Goal: Task Accomplishment & Management: Manage account settings

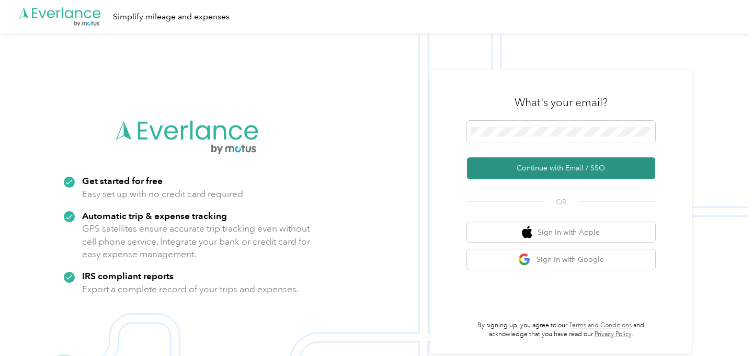
click at [553, 168] on button "Continue with Email / SSO" at bounding box center [561, 168] width 188 height 22
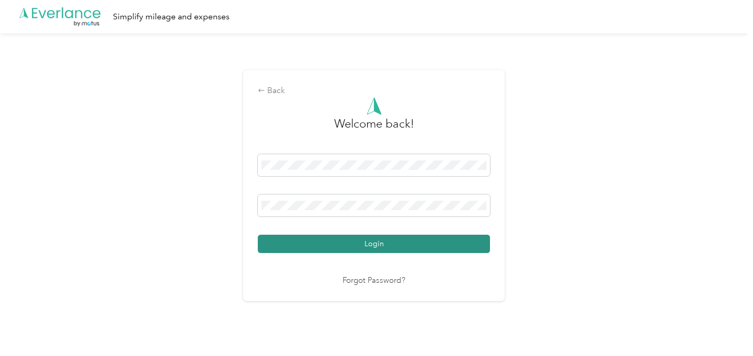
click at [366, 242] on button "Login" at bounding box center [374, 244] width 232 height 18
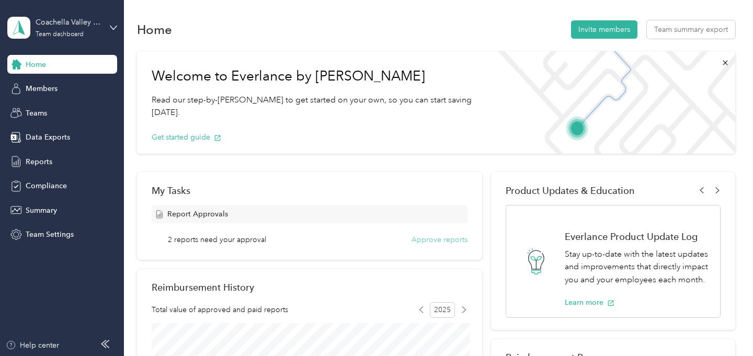
click at [426, 243] on button "Approve reports" at bounding box center [440, 239] width 56 height 11
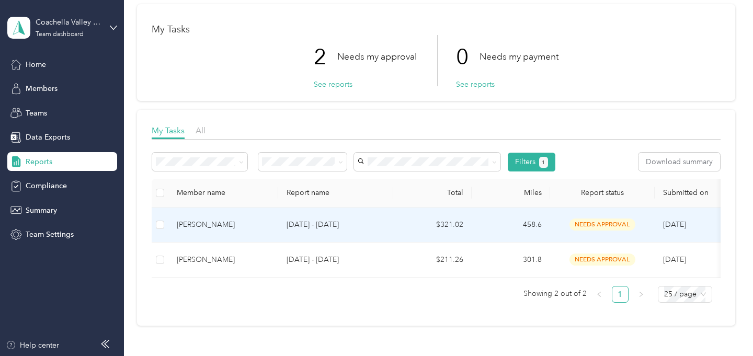
scroll to position [48, 0]
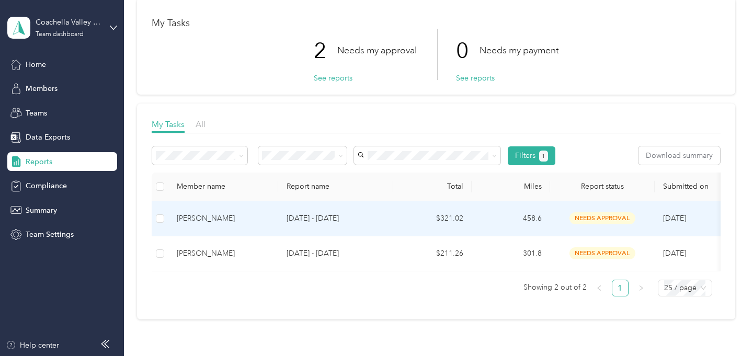
click at [472, 216] on td "458.6" at bounding box center [511, 218] width 78 height 35
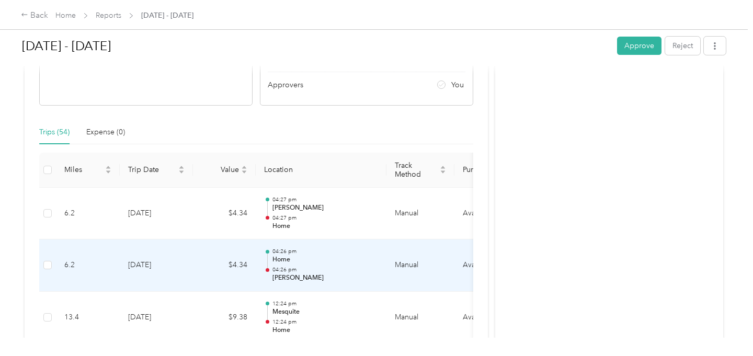
scroll to position [161, 0]
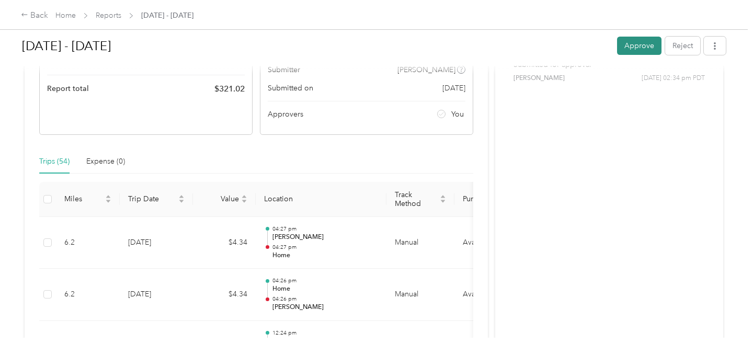
click at [648, 48] on button "Approve" at bounding box center [639, 46] width 44 height 18
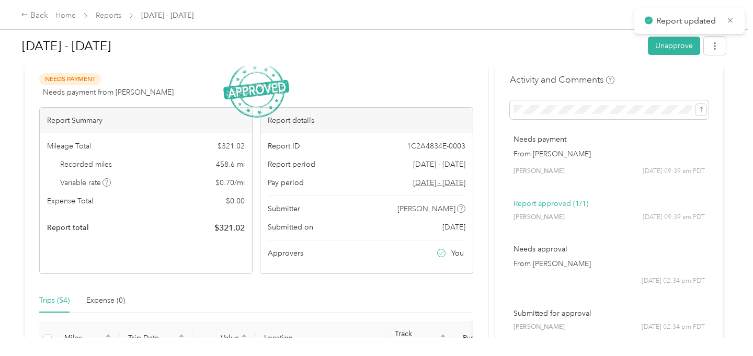
scroll to position [0, 0]
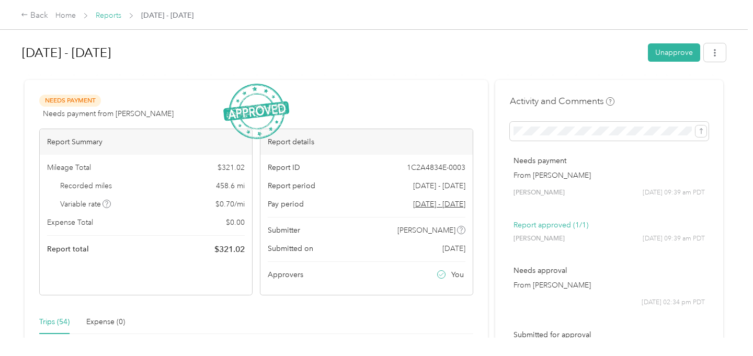
click at [100, 14] on link "Reports" at bounding box center [109, 15] width 26 height 9
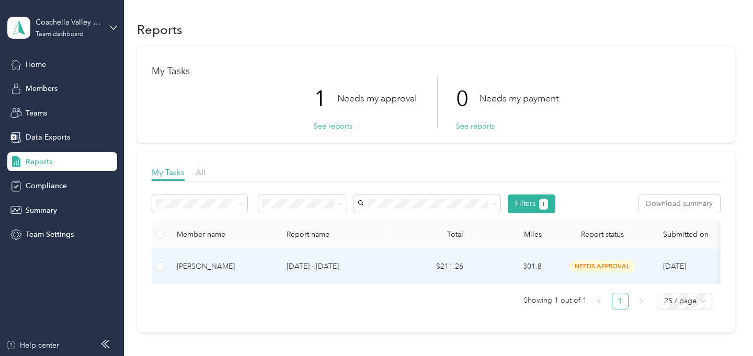
click at [408, 272] on td "$211.26" at bounding box center [432, 267] width 78 height 35
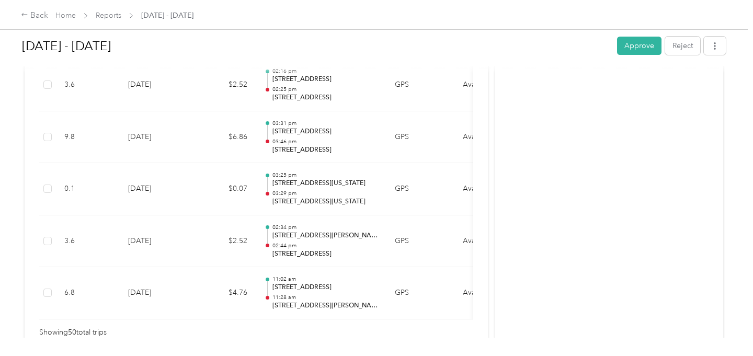
scroll to position [2712, 0]
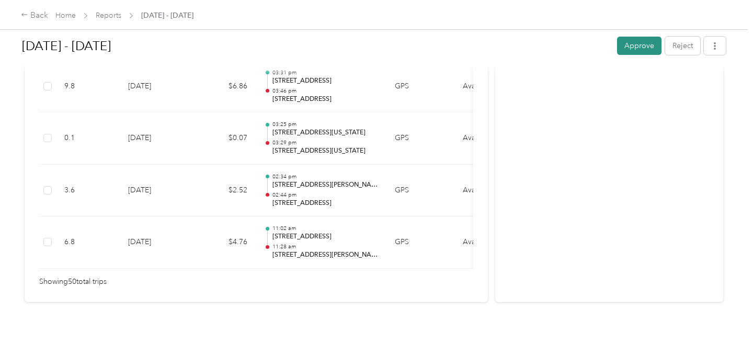
click at [639, 42] on button "Approve" at bounding box center [639, 46] width 44 height 18
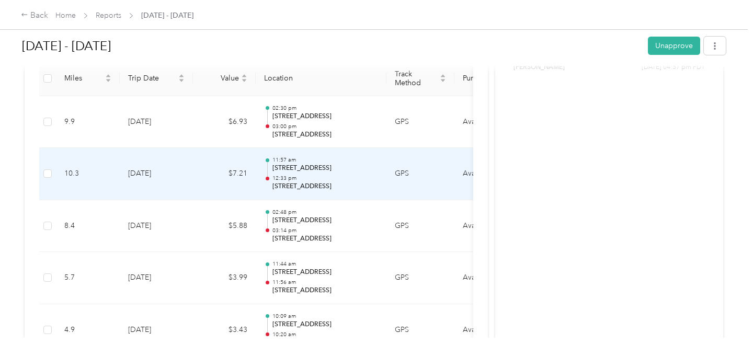
scroll to position [0, 0]
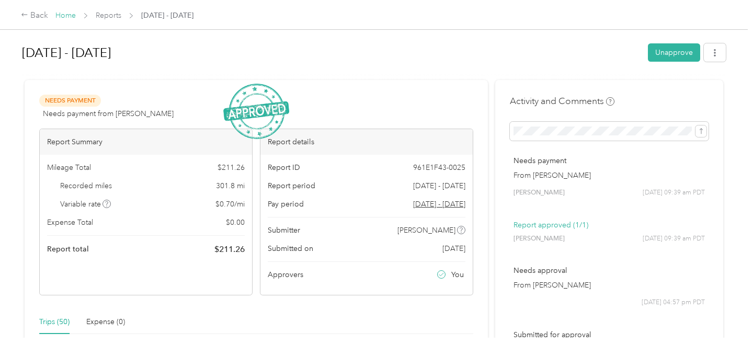
click at [63, 16] on link "Home" at bounding box center [65, 15] width 20 height 9
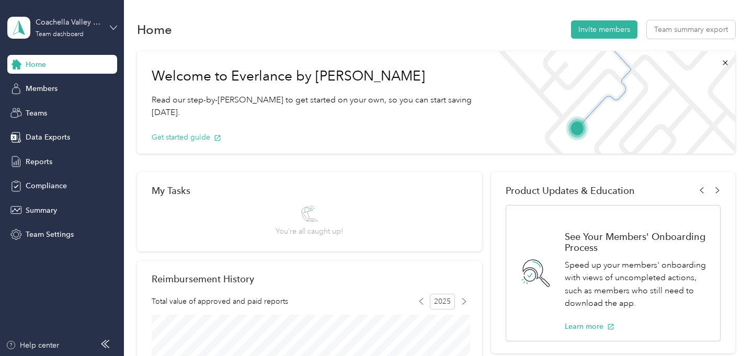
click at [112, 26] on icon at bounding box center [113, 27] width 7 height 7
click at [69, 106] on div "Personal dashboard" at bounding box center [49, 106] width 66 height 11
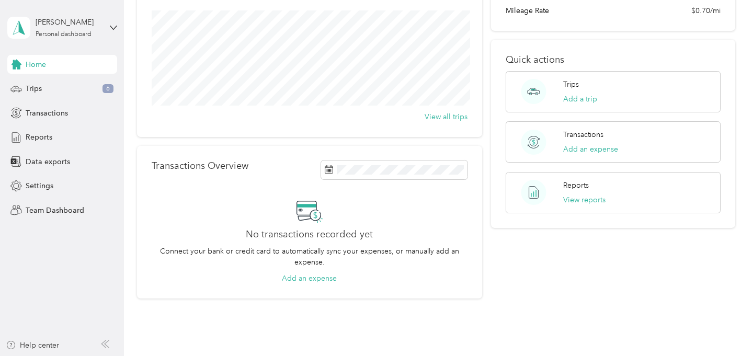
scroll to position [151, 0]
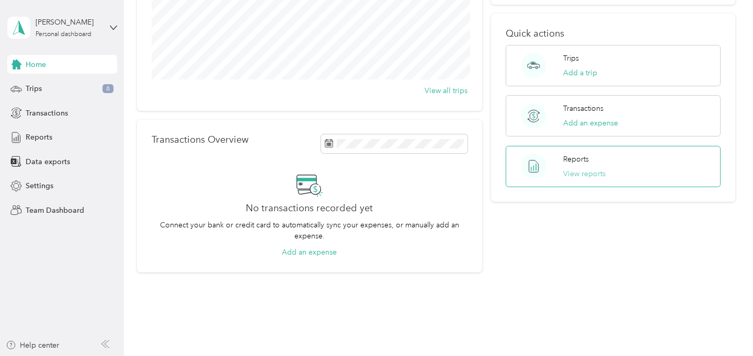
click at [589, 172] on button "View reports" at bounding box center [585, 173] width 42 height 11
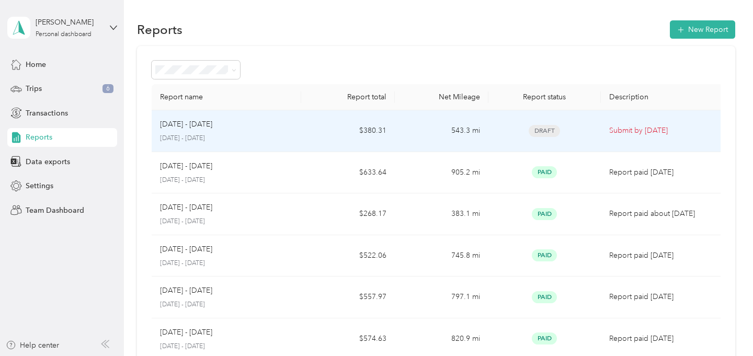
click at [398, 134] on td "543.3 mi" at bounding box center [442, 131] width 94 height 42
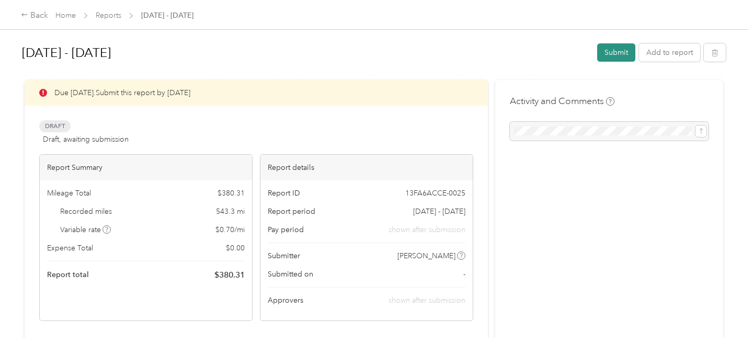
click at [614, 52] on button "Submit" at bounding box center [617, 52] width 38 height 18
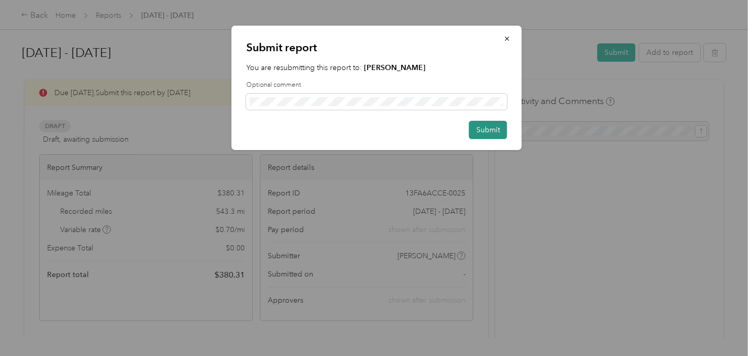
click at [477, 134] on button "Submit" at bounding box center [488, 130] width 38 height 18
